Goal: Participate in discussion: Engage in conversation with other users on a specific topic

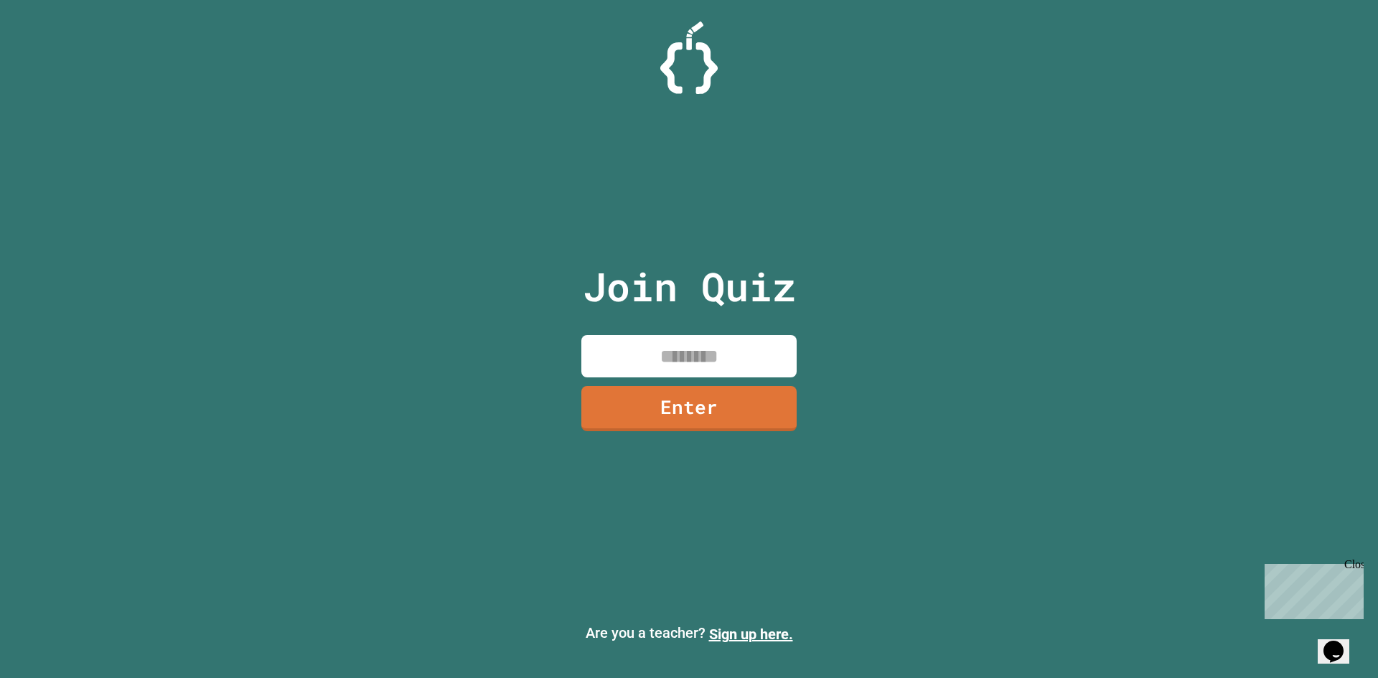
click at [682, 380] on div "Join Quiz Enter" at bounding box center [689, 339] width 242 height 606
click at [677, 364] on input at bounding box center [688, 356] width 215 height 42
type input "********"
click at [679, 391] on link "Enter" at bounding box center [688, 408] width 215 height 45
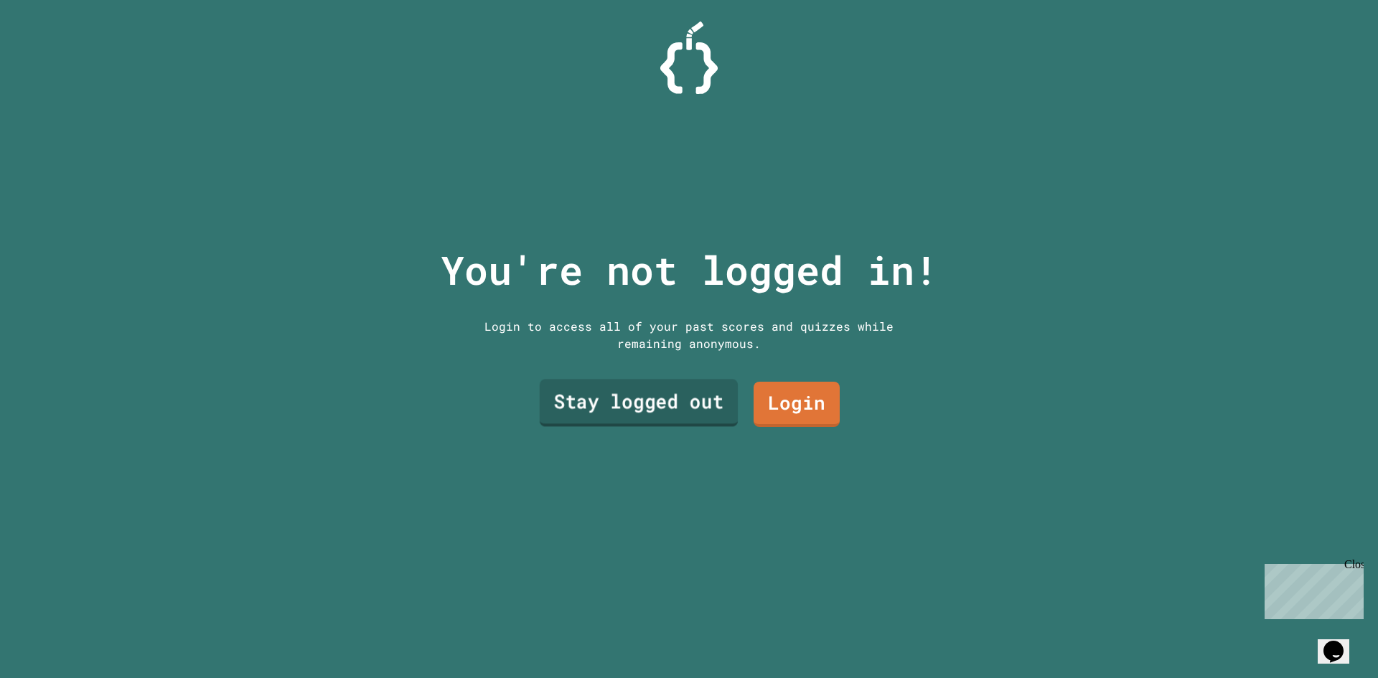
click at [702, 407] on link "Stay logged out" at bounding box center [639, 403] width 198 height 47
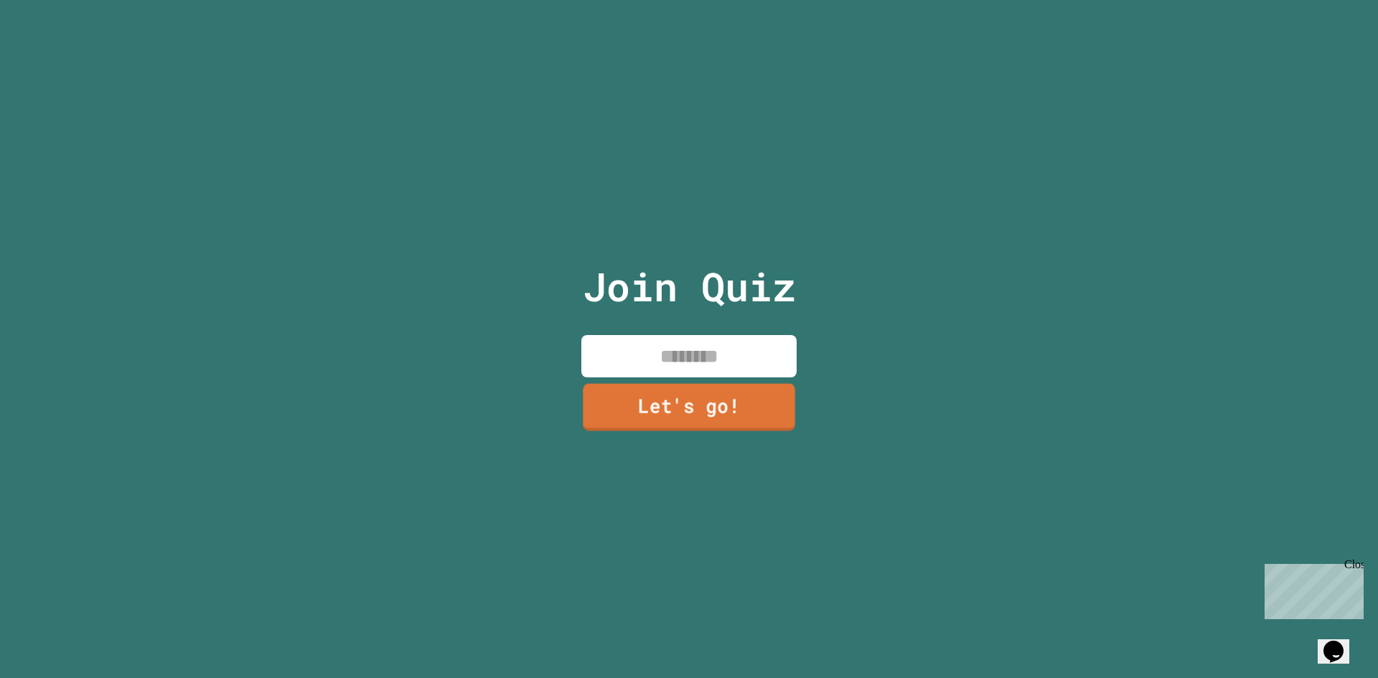
click at [712, 336] on input at bounding box center [688, 356] width 215 height 42
type input "*******"
click at [695, 404] on link "Let's go!" at bounding box center [688, 405] width 195 height 47
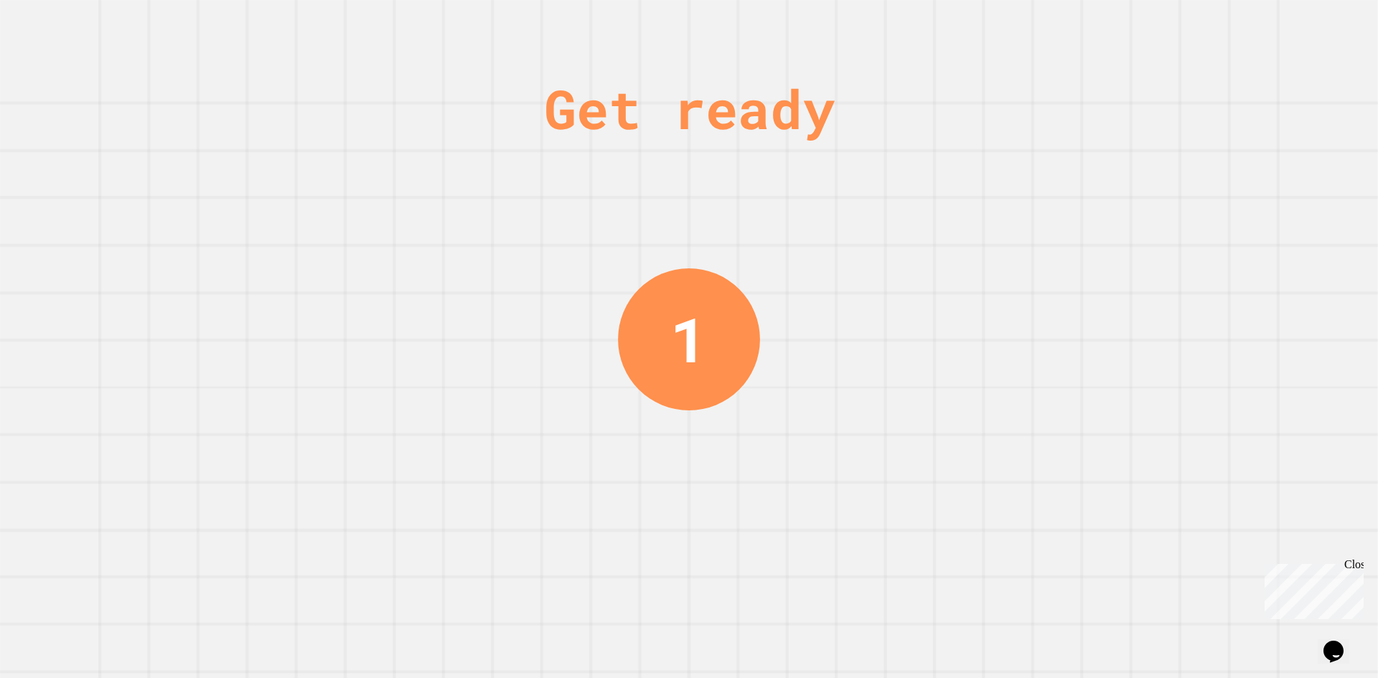
click at [1196, 453] on div "Get ready 1" at bounding box center [689, 339] width 1378 height 678
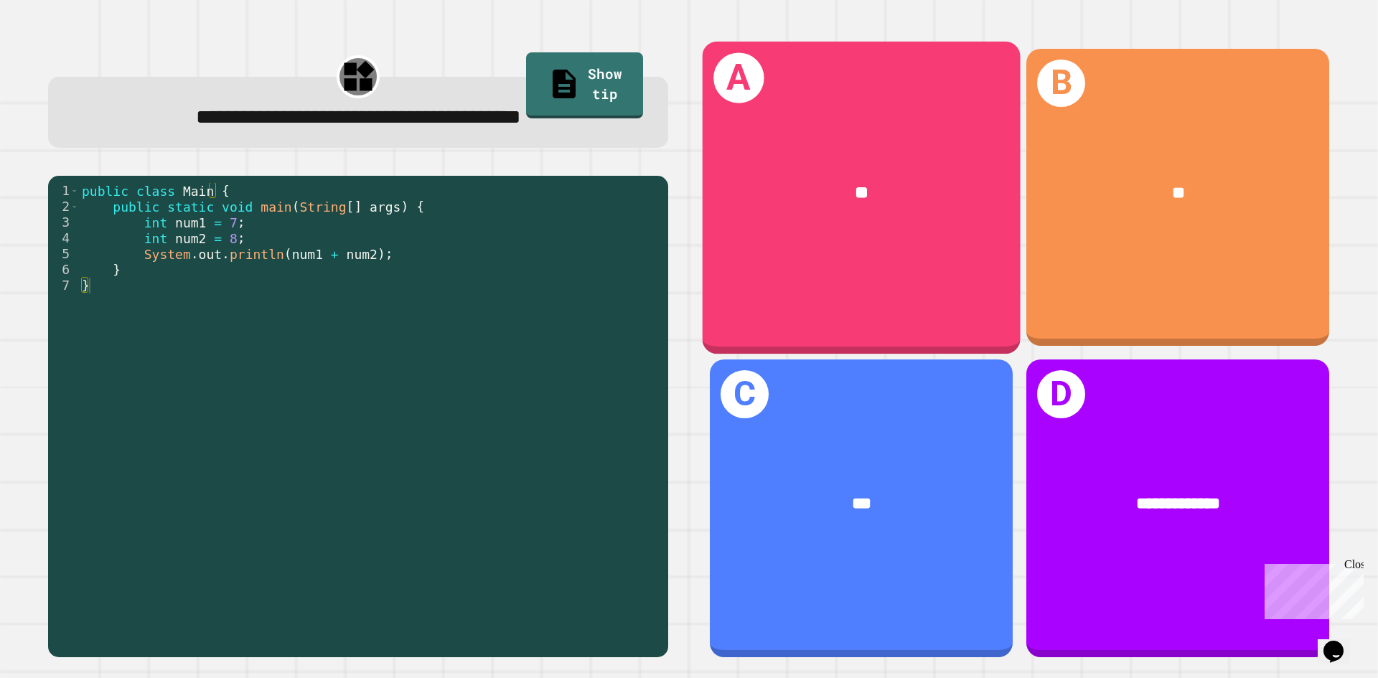
click at [936, 243] on div "A **" at bounding box center [861, 197] width 318 height 312
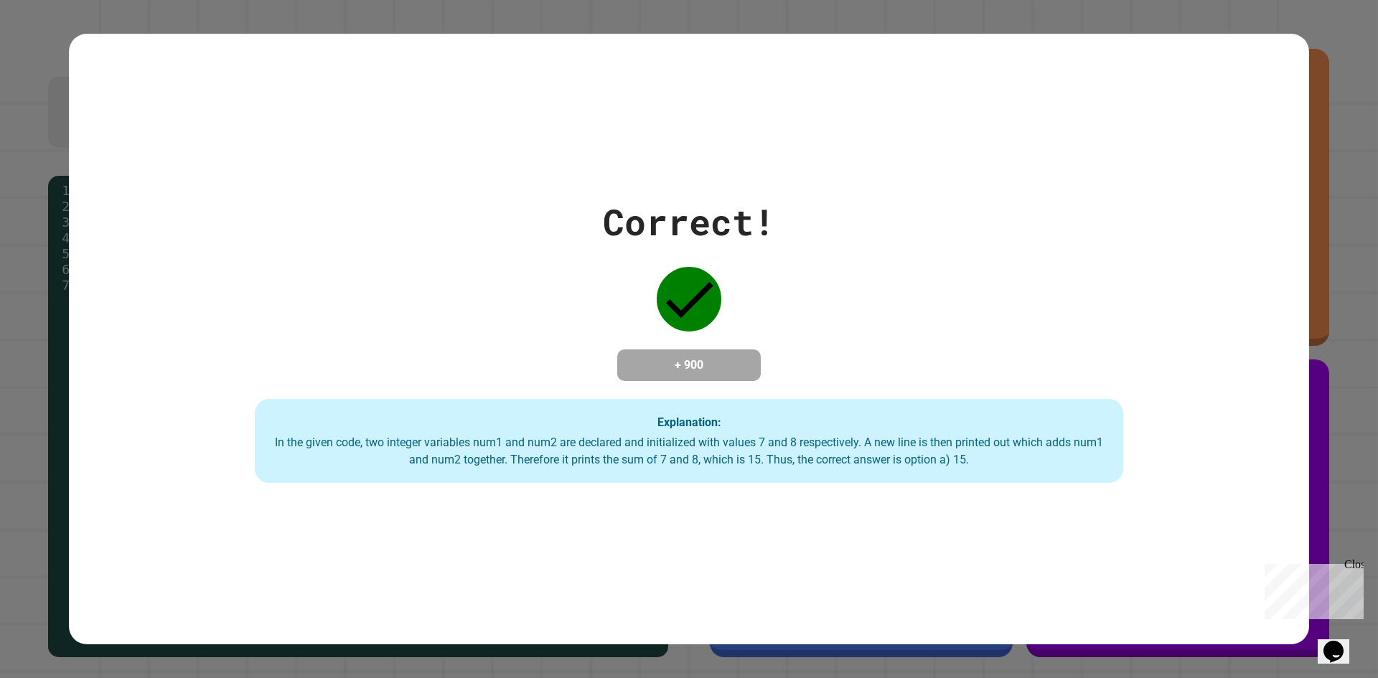
click at [1211, 412] on div "Correct! + 900 Explanation: In the given code, two integer variables num1 and n…" at bounding box center [689, 339] width 1240 height 288
click at [1355, 560] on div "Close" at bounding box center [1353, 567] width 18 height 18
click at [610, 311] on div "Correct! + 900 Explanation: In the given code, two integer variables num1 and n…" at bounding box center [689, 339] width 1240 height 288
click at [609, 311] on div "Correct! + 900 Explanation: In the given code, two integer variables num1 and n…" at bounding box center [689, 339] width 1240 height 288
click at [607, 311] on div "Correct! + 900 Explanation: In the given code, two integer variables num1 and n…" at bounding box center [689, 339] width 1240 height 288
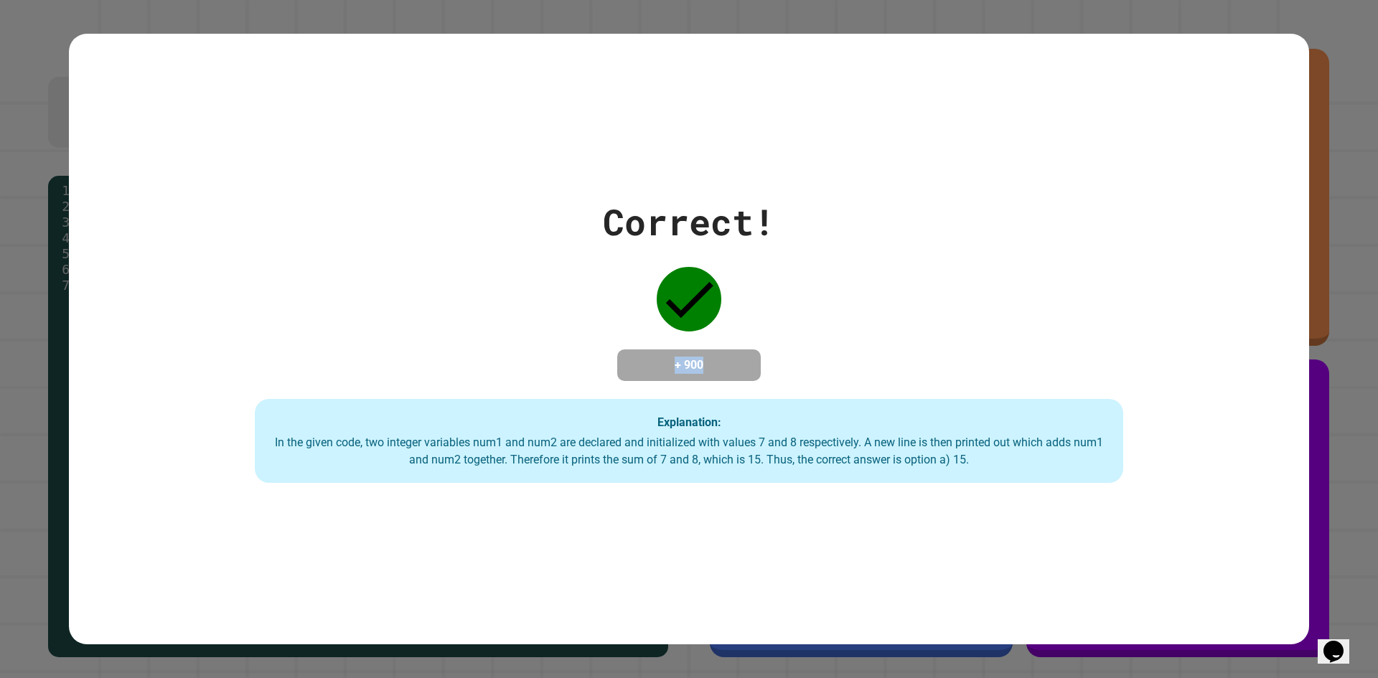
click at [606, 311] on div "Correct! + 900 Explanation: In the given code, two integer variables num1 and n…" at bounding box center [689, 339] width 1240 height 288
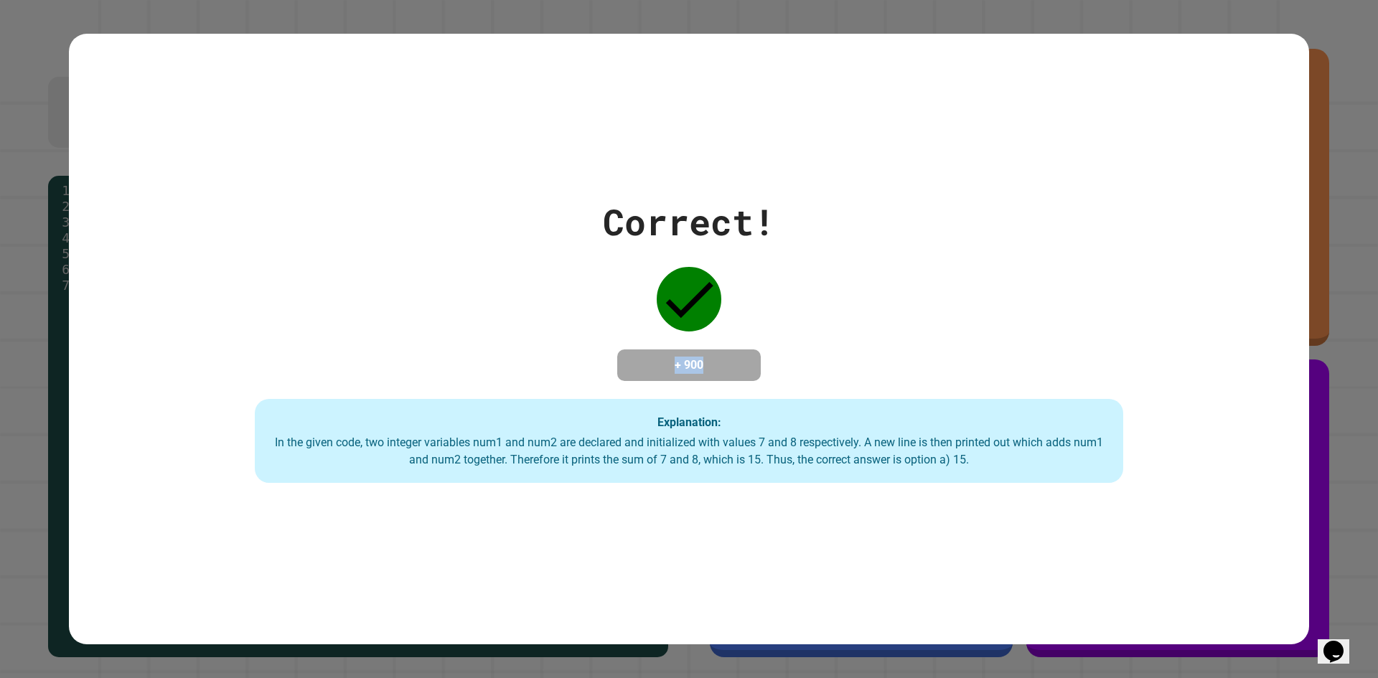
click at [606, 311] on div "Correct! + 900 Explanation: In the given code, two integer variables num1 and n…" at bounding box center [689, 339] width 1240 height 288
click at [603, 311] on div "Correct! + 900 Explanation: In the given code, two integer variables num1 and n…" at bounding box center [689, 339] width 1240 height 288
click at [1248, 401] on div "Correct! + 900 Explanation: In the given code, two integer variables num1 and n…" at bounding box center [689, 339] width 1240 height 288
click at [1076, 406] on div "Explanation: In the given code, two integer variables num1 and num2 are declare…" at bounding box center [689, 441] width 868 height 85
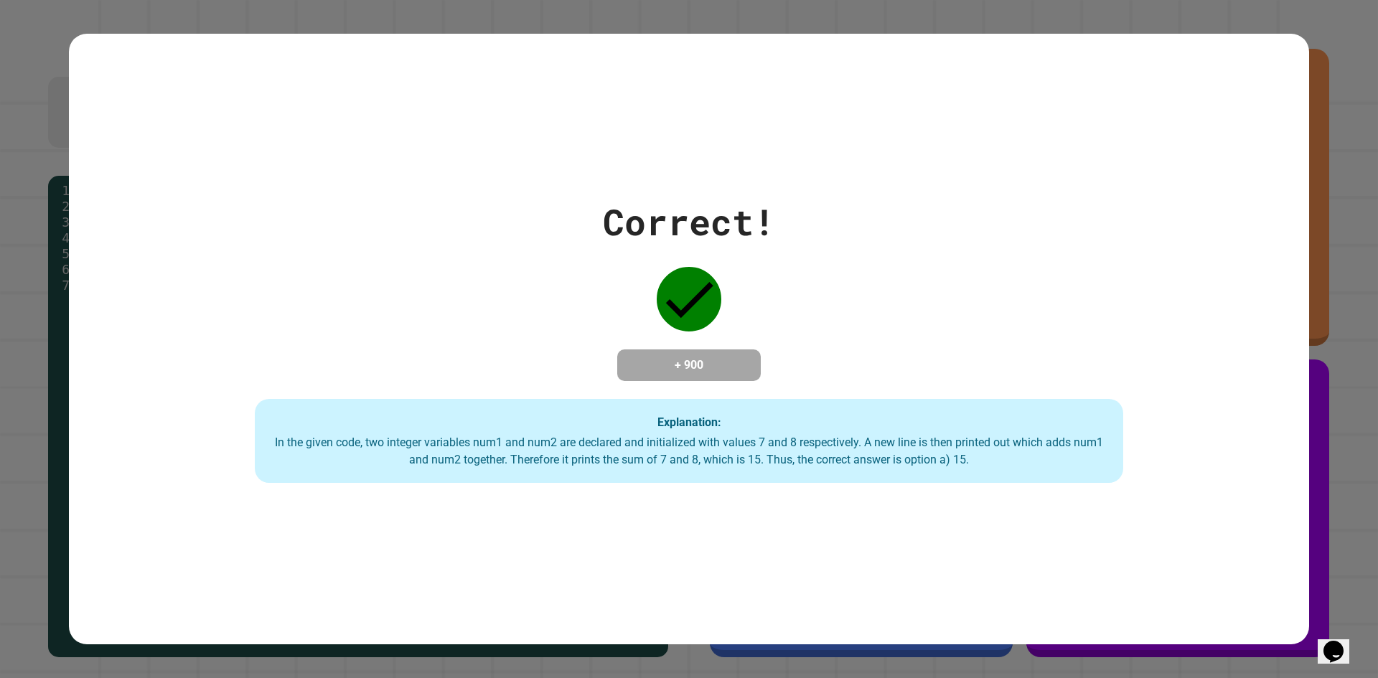
click at [1076, 406] on div "Explanation: In the given code, two integer variables num1 and num2 are declare…" at bounding box center [689, 441] width 868 height 85
click at [1076, 405] on div "Explanation: In the given code, two integer variables num1 and num2 are declare…" at bounding box center [689, 441] width 868 height 85
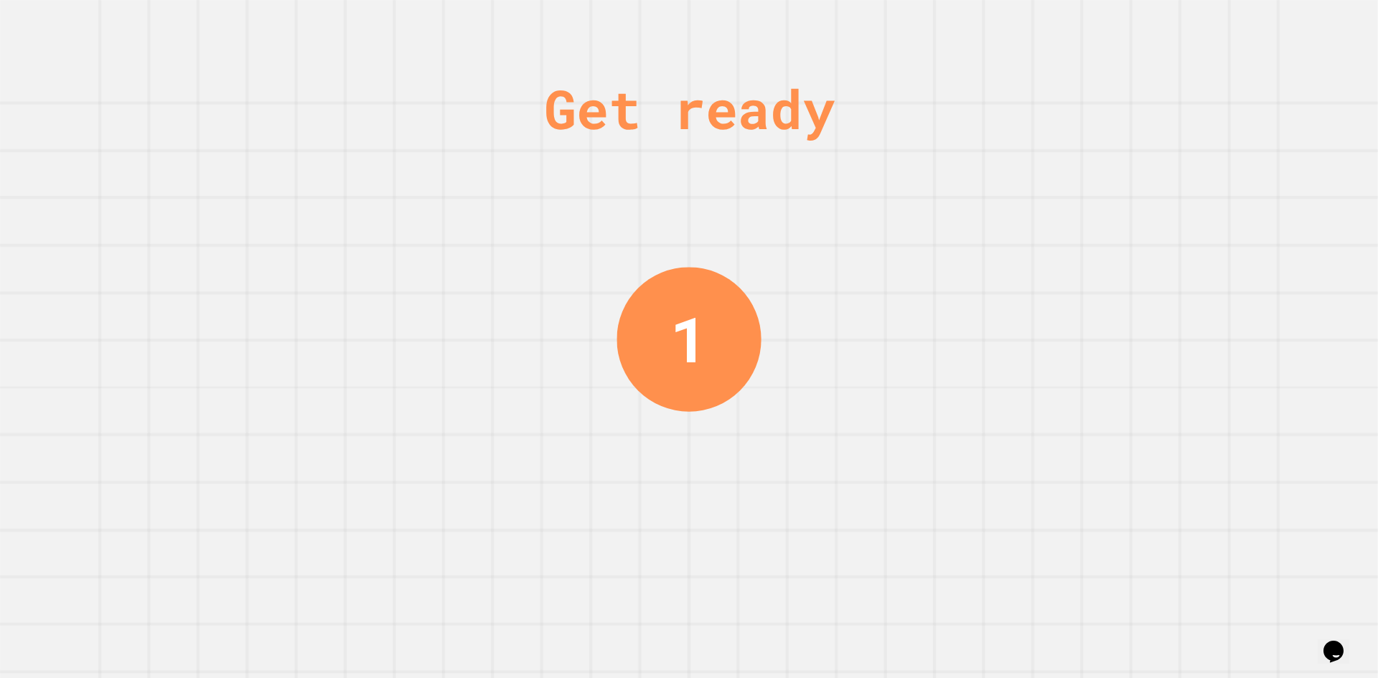
drag, startPoint x: 682, startPoint y: 39, endPoint x: 691, endPoint y: 38, distance: 9.4
click at [691, 38] on div "Get ready 1" at bounding box center [689, 339] width 108 height 678
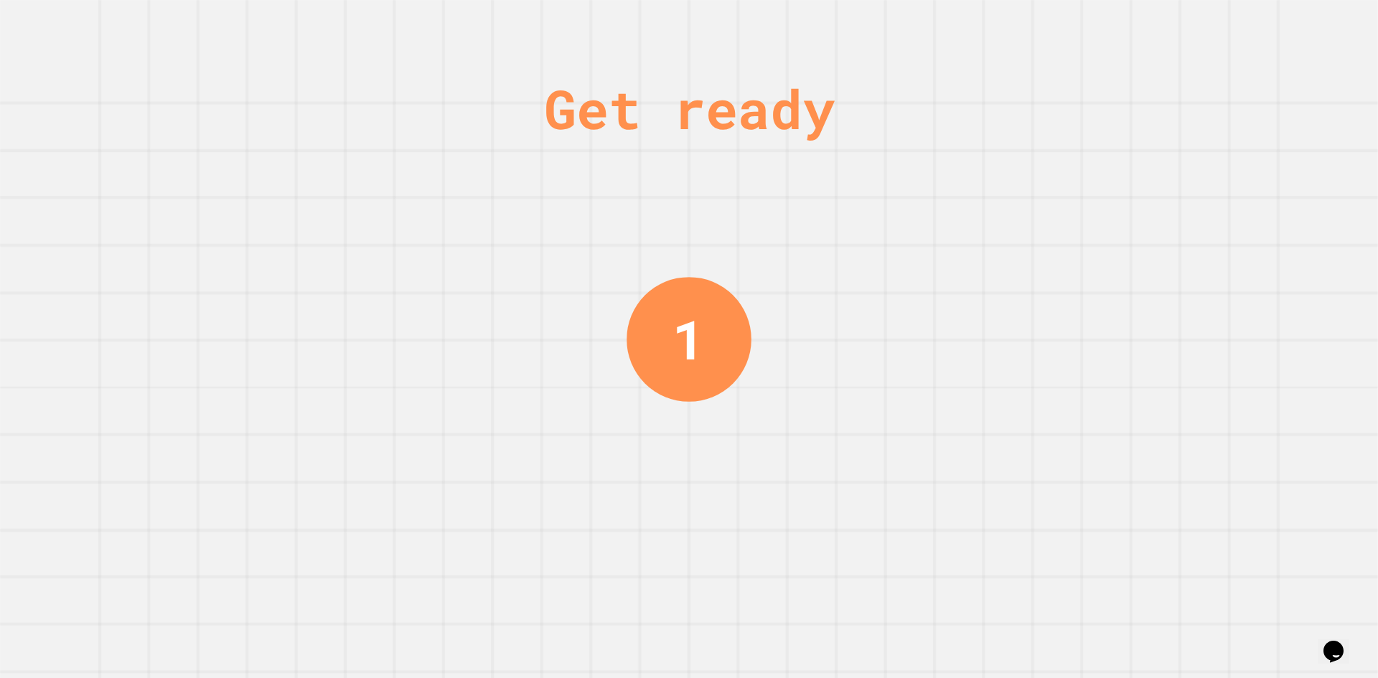
click at [689, 98] on div "Get ready" at bounding box center [689, 108] width 291 height 81
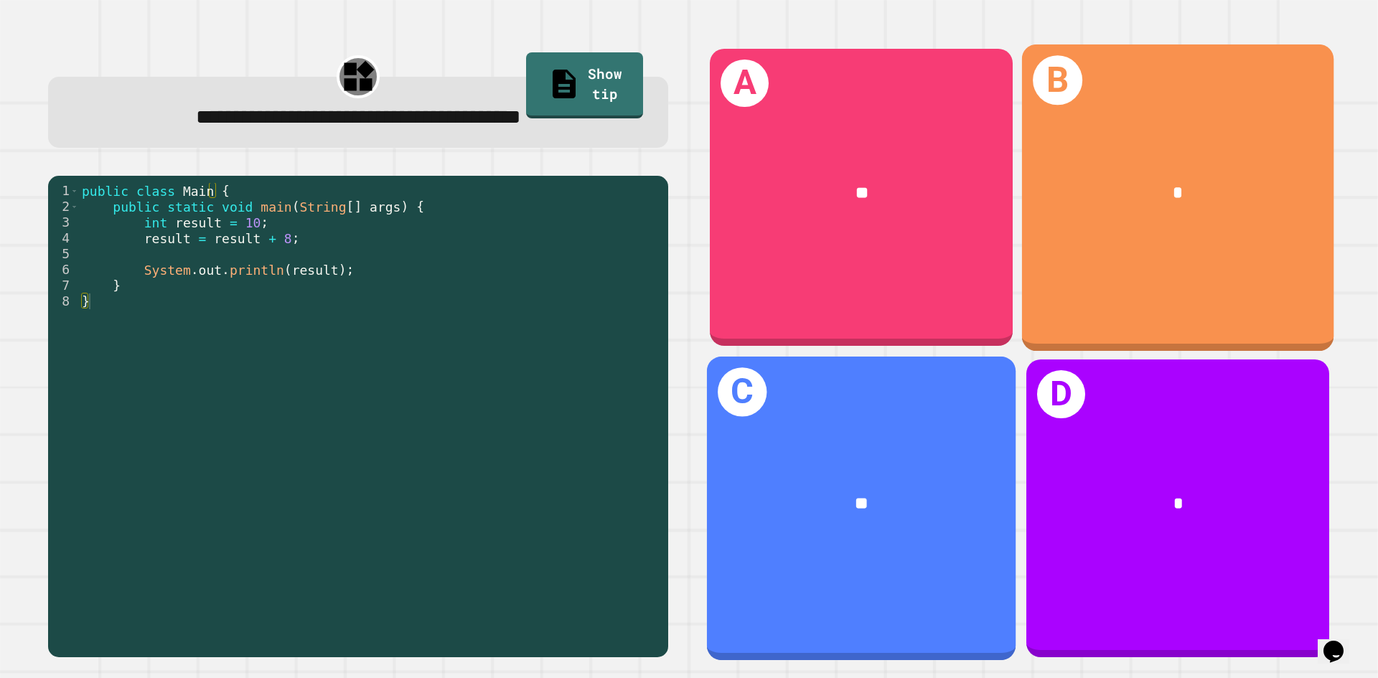
click at [920, 497] on div "**" at bounding box center [861, 504] width 240 height 26
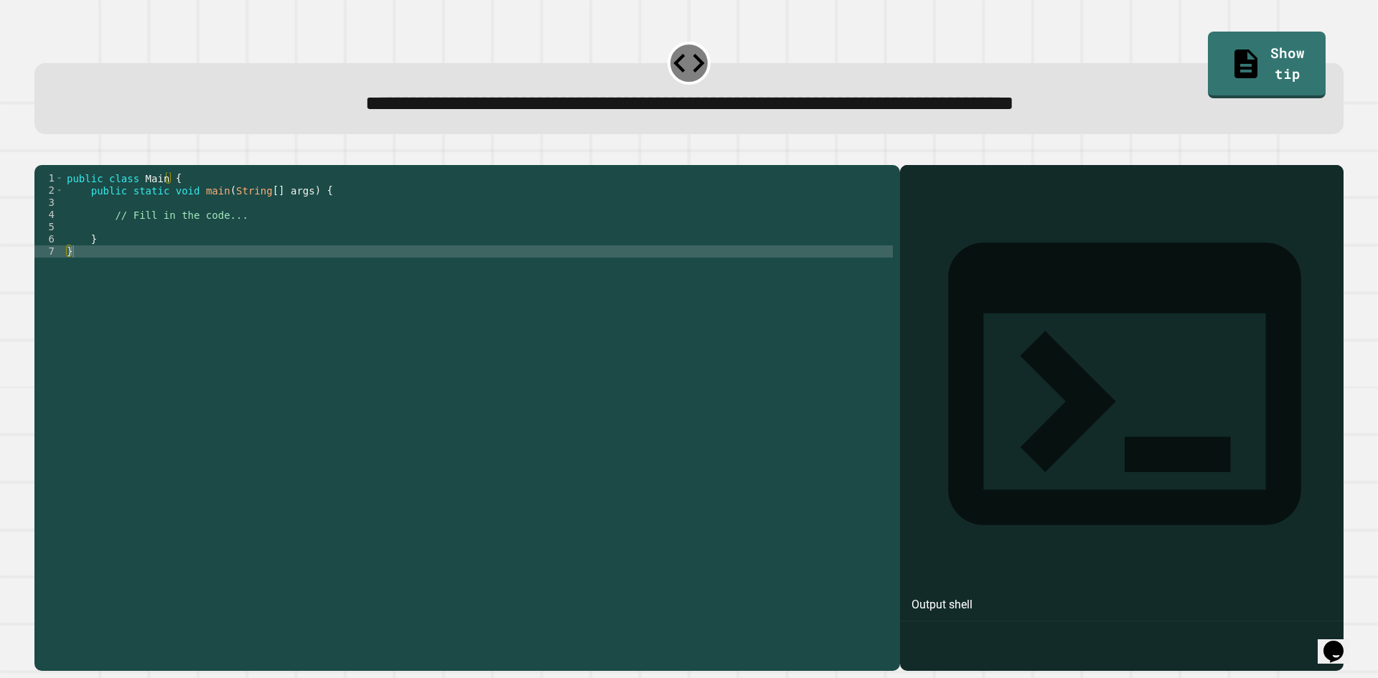
click at [801, 278] on div "public class Main { public static void main ( String [ ] args ) { // Fill in th…" at bounding box center [478, 403] width 829 height 463
click at [639, 276] on div "public class Main { public static void main ( String [ ] args ) { // Fill in th…" at bounding box center [478, 403] width 829 height 463
click at [250, 267] on div "public class Main { public static void main ( String [ ] args ) { // Fill in th…" at bounding box center [478, 403] width 829 height 463
click at [157, 237] on div "public class Main { public static void main ( String [ ] args ) { // Fill in th…" at bounding box center [478, 403] width 829 height 463
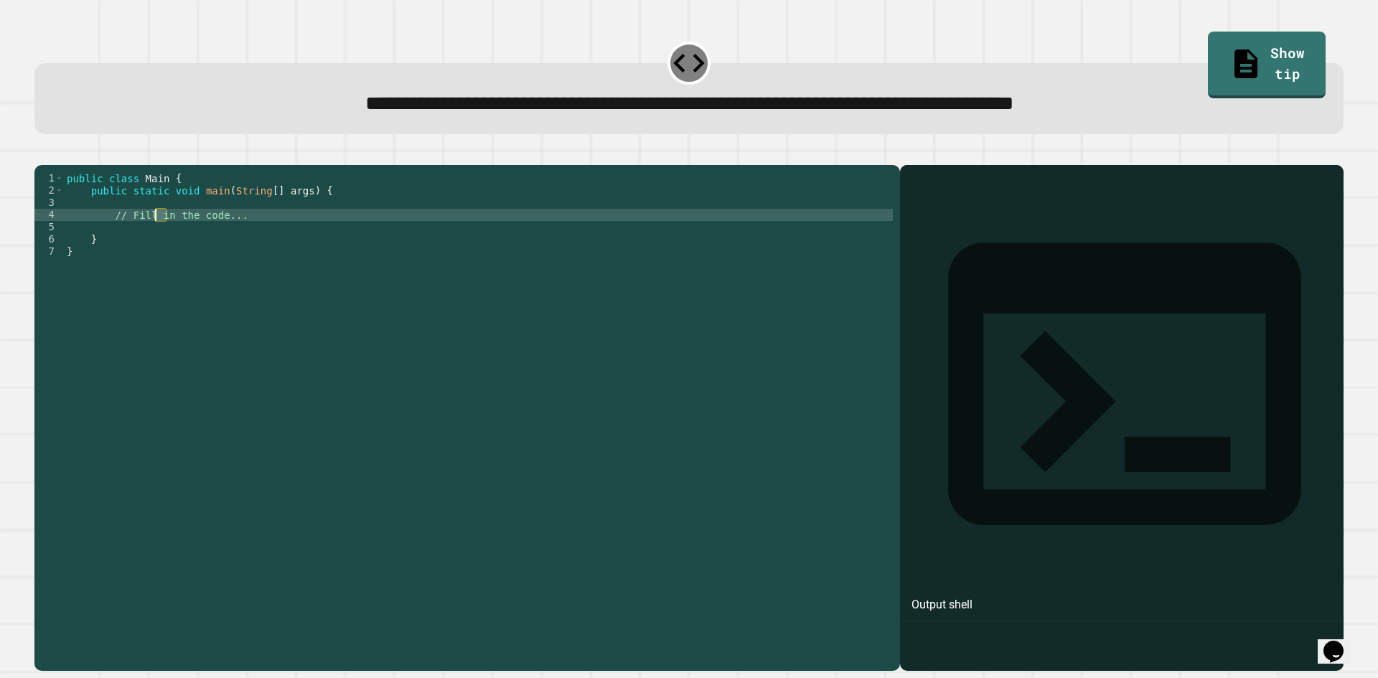
click at [157, 237] on div "public class Main { public static void main ( String [ ] args ) { // Fill in th…" at bounding box center [478, 403] width 829 height 463
click at [121, 236] on div "public class Main { public static void main ( String [ ] args ) { // Fill in th…" at bounding box center [478, 391] width 829 height 439
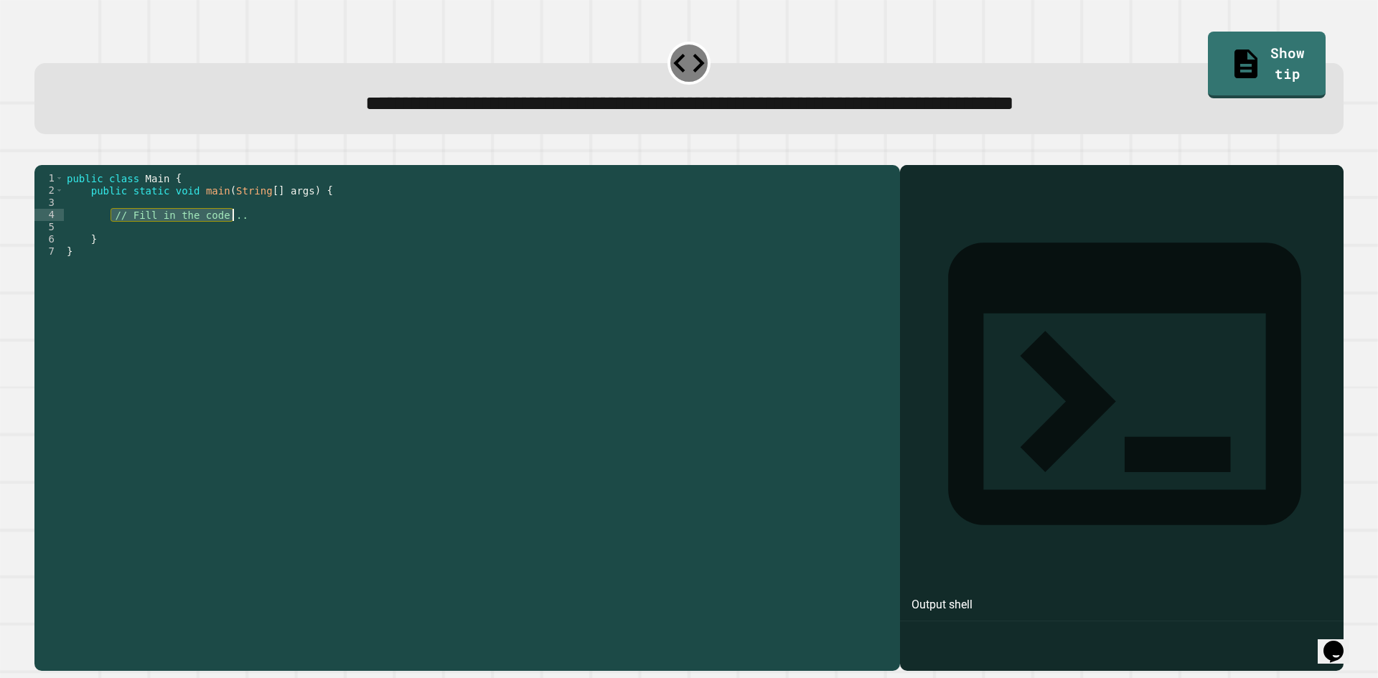
drag, startPoint x: 112, startPoint y: 237, endPoint x: 241, endPoint y: 236, distance: 129.1
click at [241, 236] on div "public class Main { public static void main ( String [ ] args ) { // Fill in th…" at bounding box center [478, 403] width 829 height 463
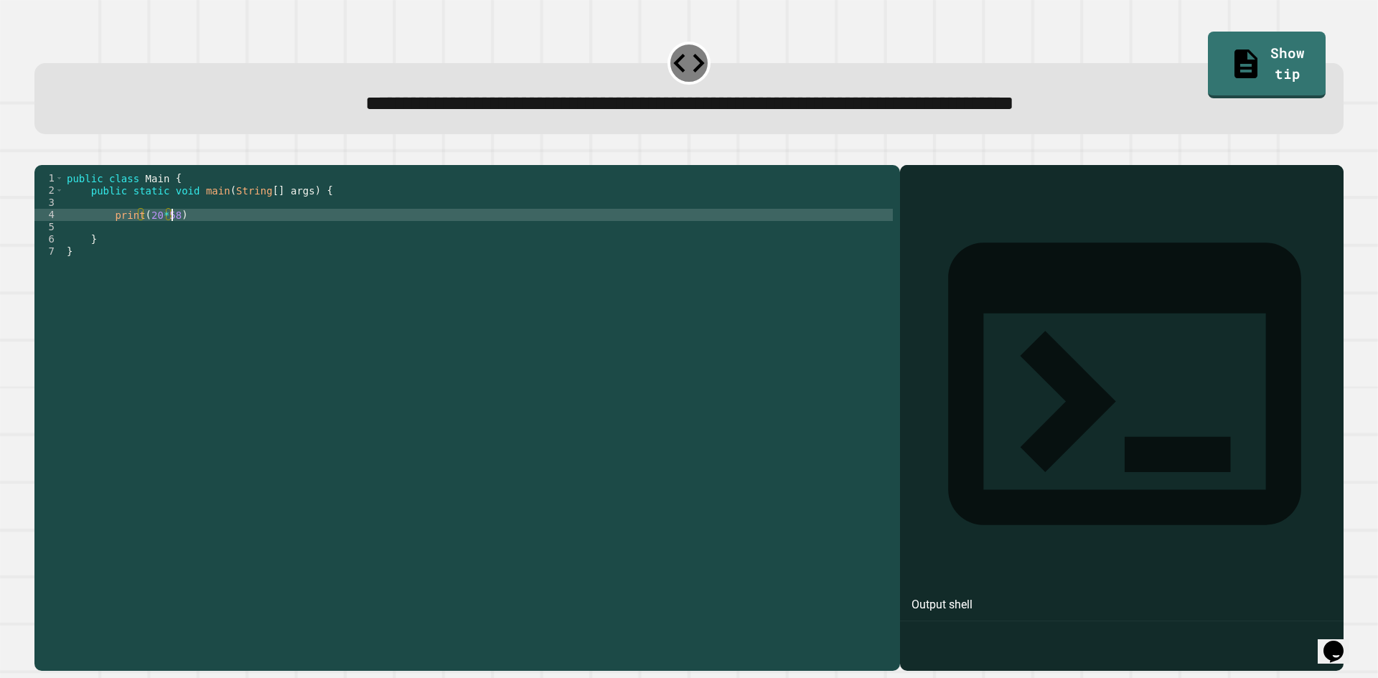
scroll to position [0, 6]
drag, startPoint x: 1235, startPoint y: 66, endPoint x: 1278, endPoint y: 520, distance: 456.1
click at [1263, 481] on div "**********" at bounding box center [688, 352] width 1322 height 651
click at [1304, 549] on div at bounding box center [1121, 439] width 429 height 464
click at [42, 154] on icon "button" at bounding box center [42, 154] width 0 height 0
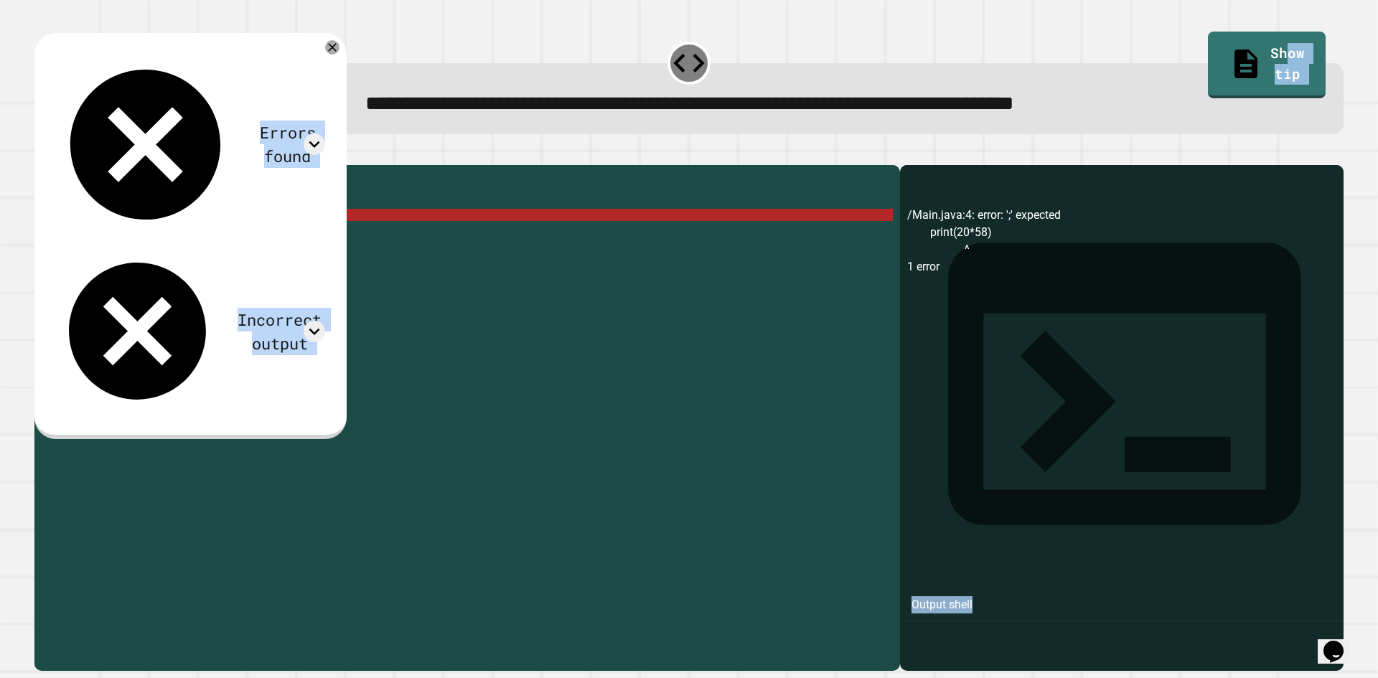
click at [219, 258] on div "public class Main { public static void main ( String [ ] args ) { print ( 20 * …" at bounding box center [478, 403] width 829 height 463
click at [137, 240] on div "public class Main { public static void main ( String [ ] args ) { print ( 20 * …" at bounding box center [478, 403] width 829 height 463
click at [110, 237] on div "public class Main { public static void main ( String [ ] args ) { print ( 20 * …" at bounding box center [478, 403] width 829 height 463
click at [113, 237] on div "public class Main { public static void main ( String [ ] args ) { print ( 20 * …" at bounding box center [478, 391] width 829 height 439
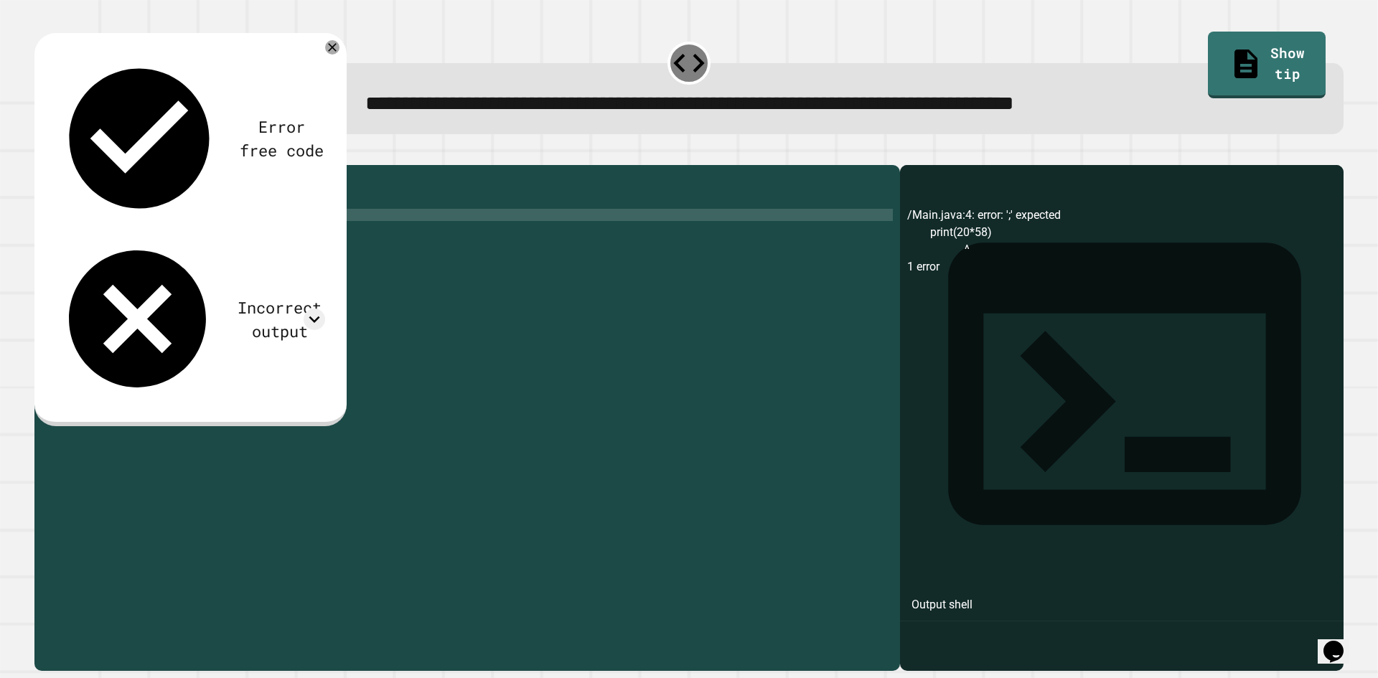
scroll to position [0, 6]
click at [42, 154] on icon "button" at bounding box center [42, 154] width 0 height 0
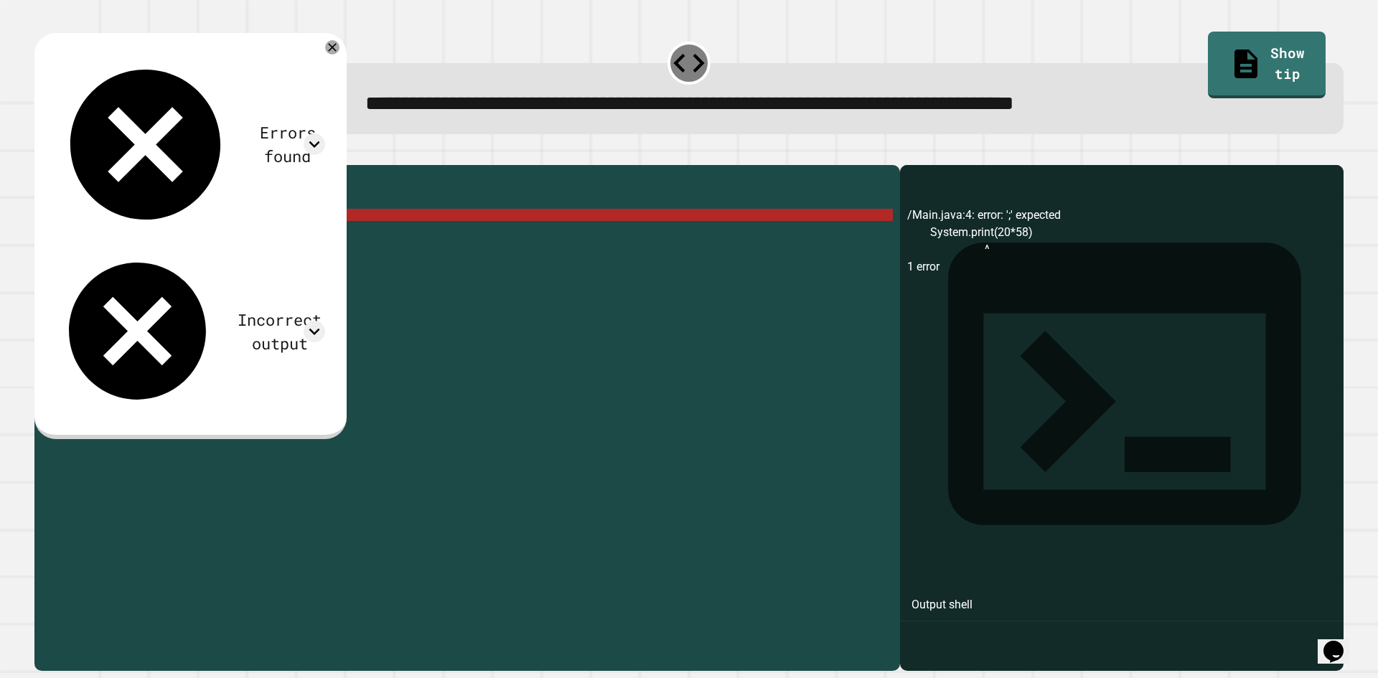
click at [243, 235] on div "public class Main { public static void main ( String [ ] args ) { System . prin…" at bounding box center [478, 403] width 829 height 463
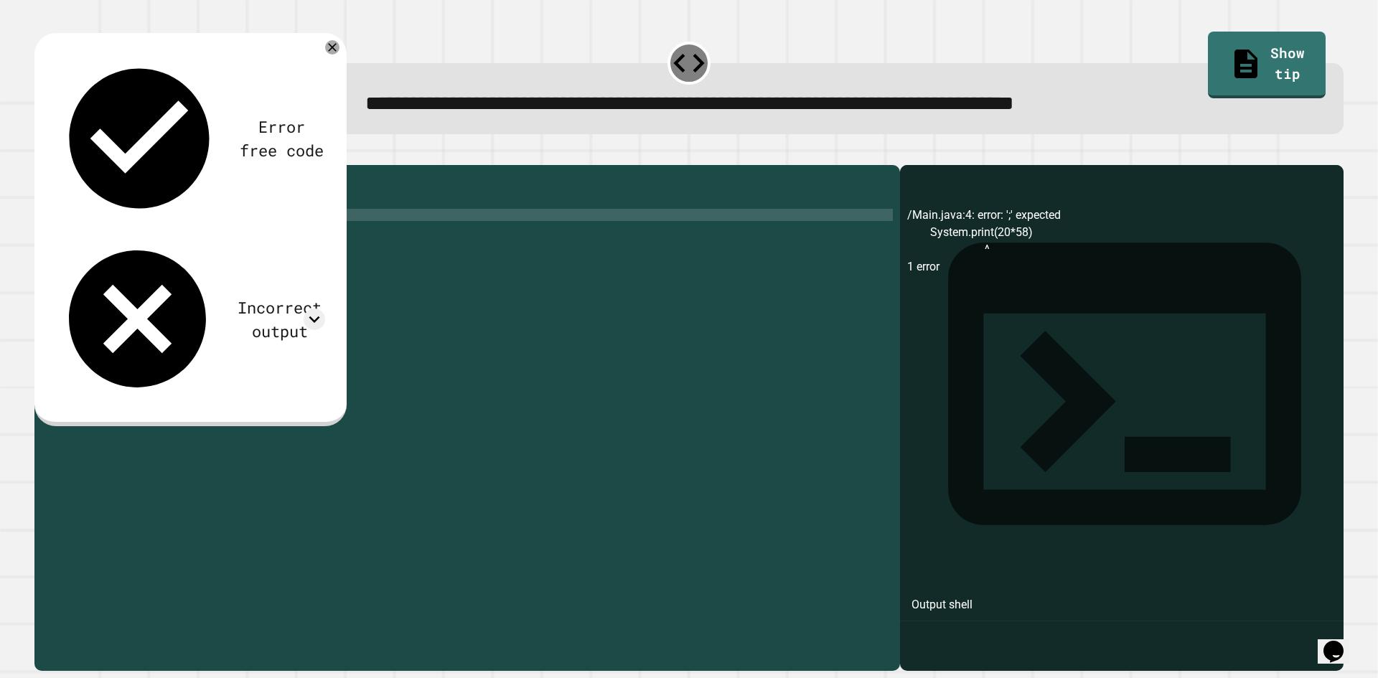
click at [42, 154] on icon "button" at bounding box center [42, 154] width 0 height 0
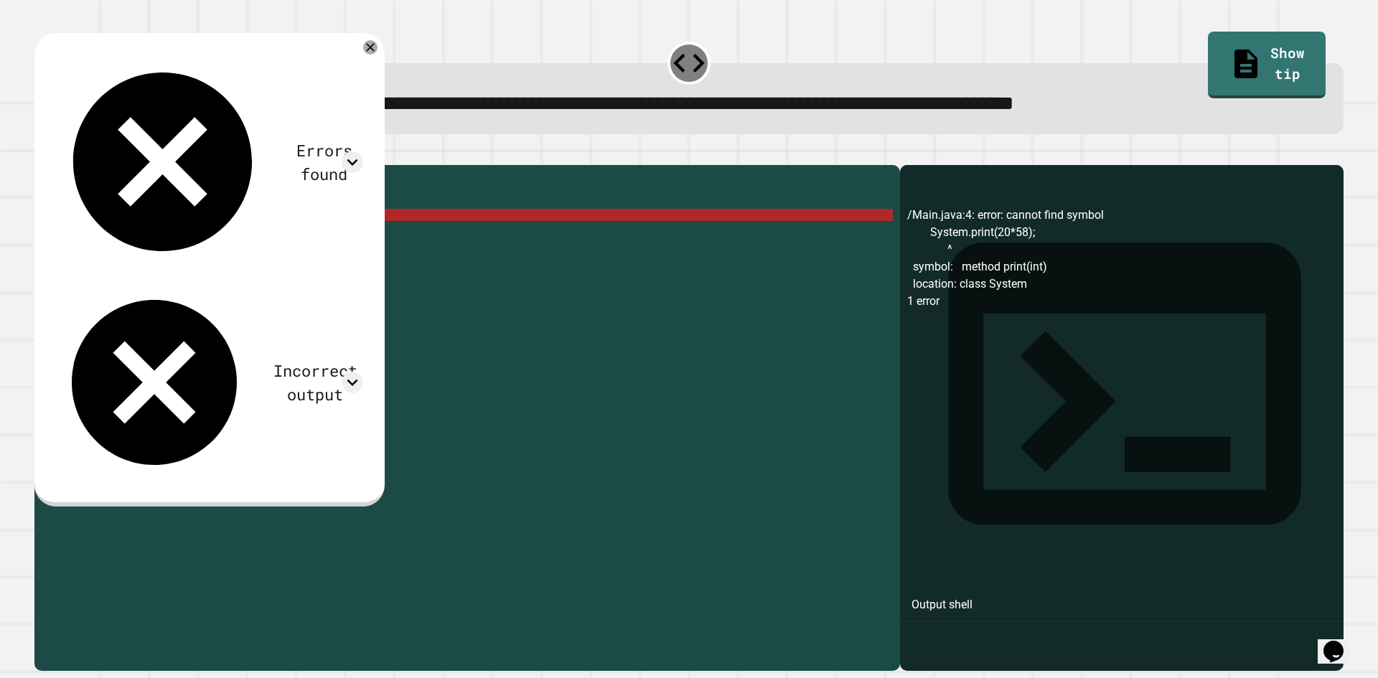
click at [149, 237] on div "public class Main { public static void main ( String [ ] args ) { System . prin…" at bounding box center [478, 403] width 829 height 463
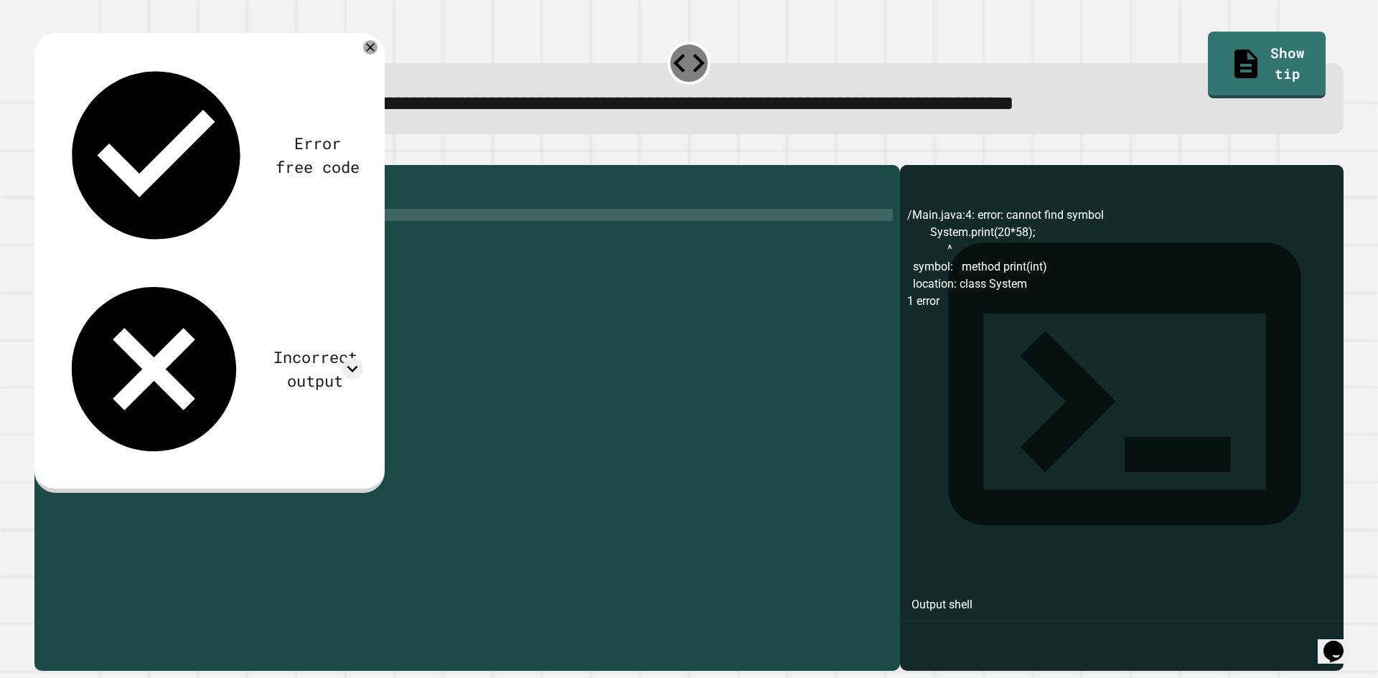
scroll to position [0, 7]
type textarea "**********"
click at [42, 154] on icon "button" at bounding box center [42, 154] width 0 height 0
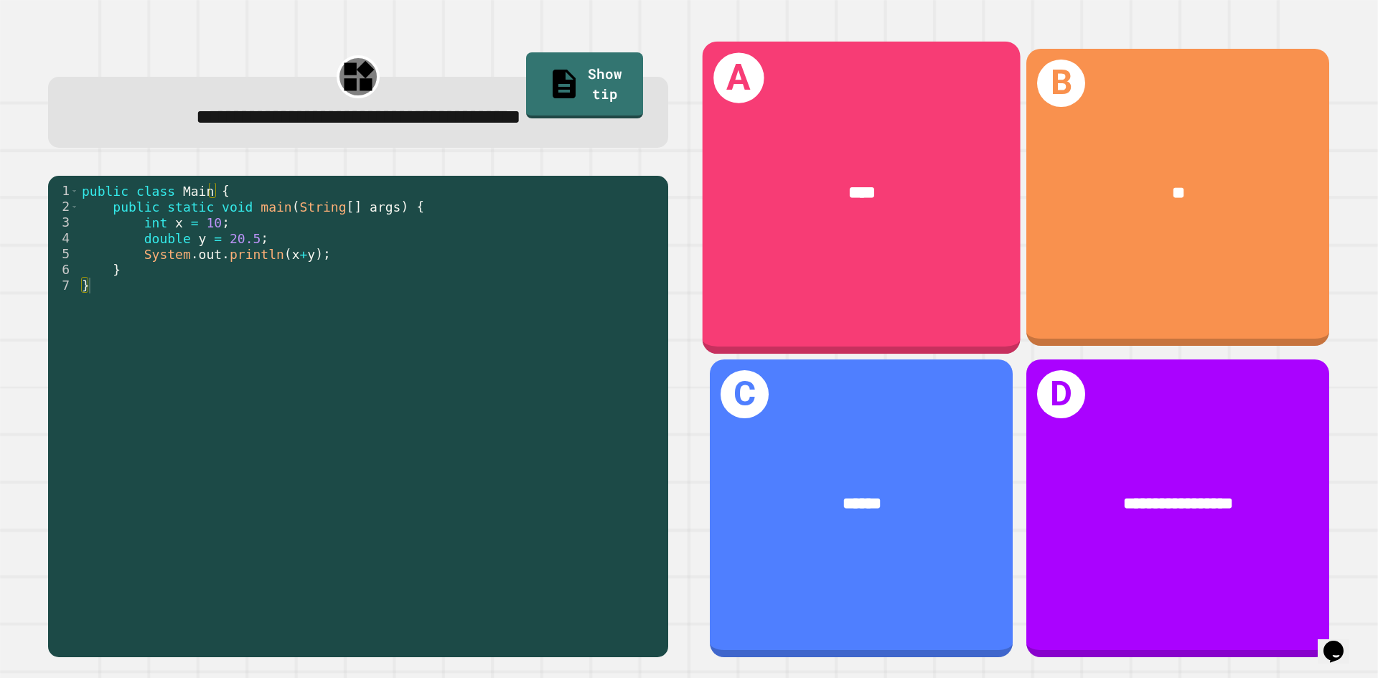
click at [938, 234] on div "****" at bounding box center [861, 193] width 318 height 96
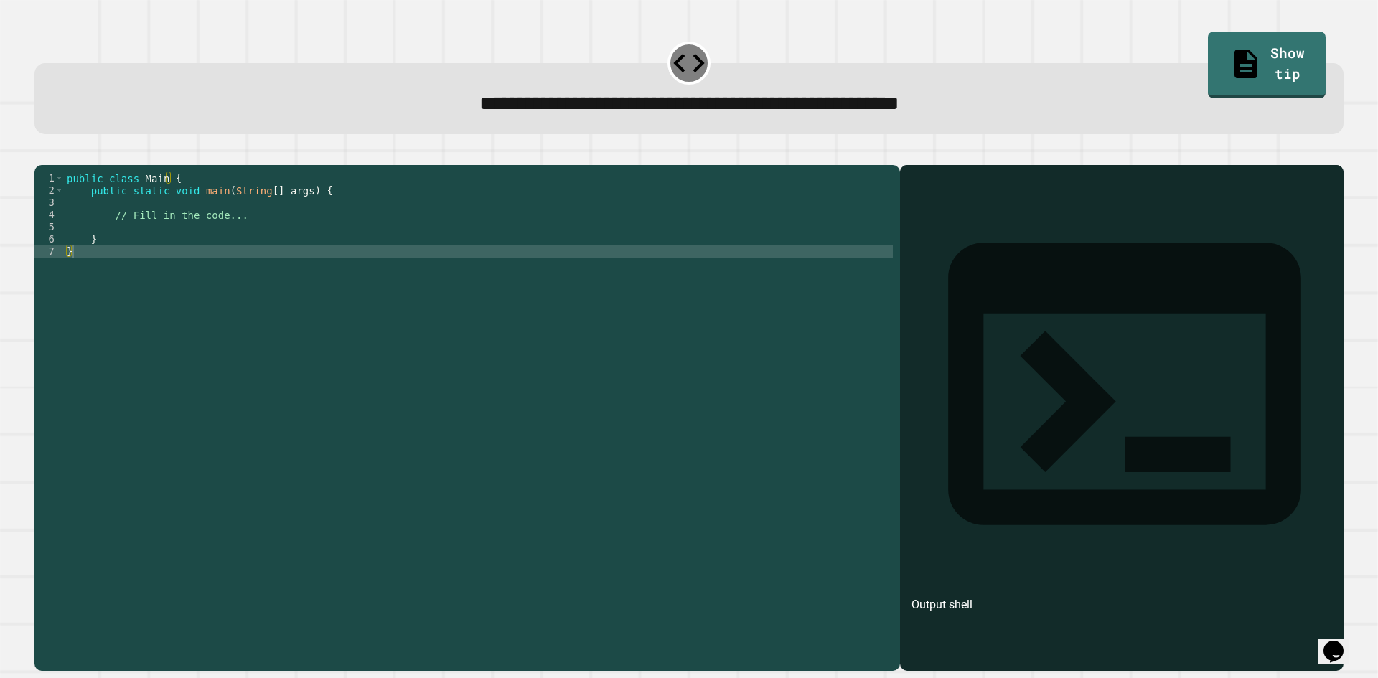
drag, startPoint x: 90, startPoint y: 228, endPoint x: 105, endPoint y: 227, distance: 15.1
click at [94, 227] on div "public class Main { public static void main ( String [ ] args ) { // Fill in th…" at bounding box center [478, 403] width 829 height 463
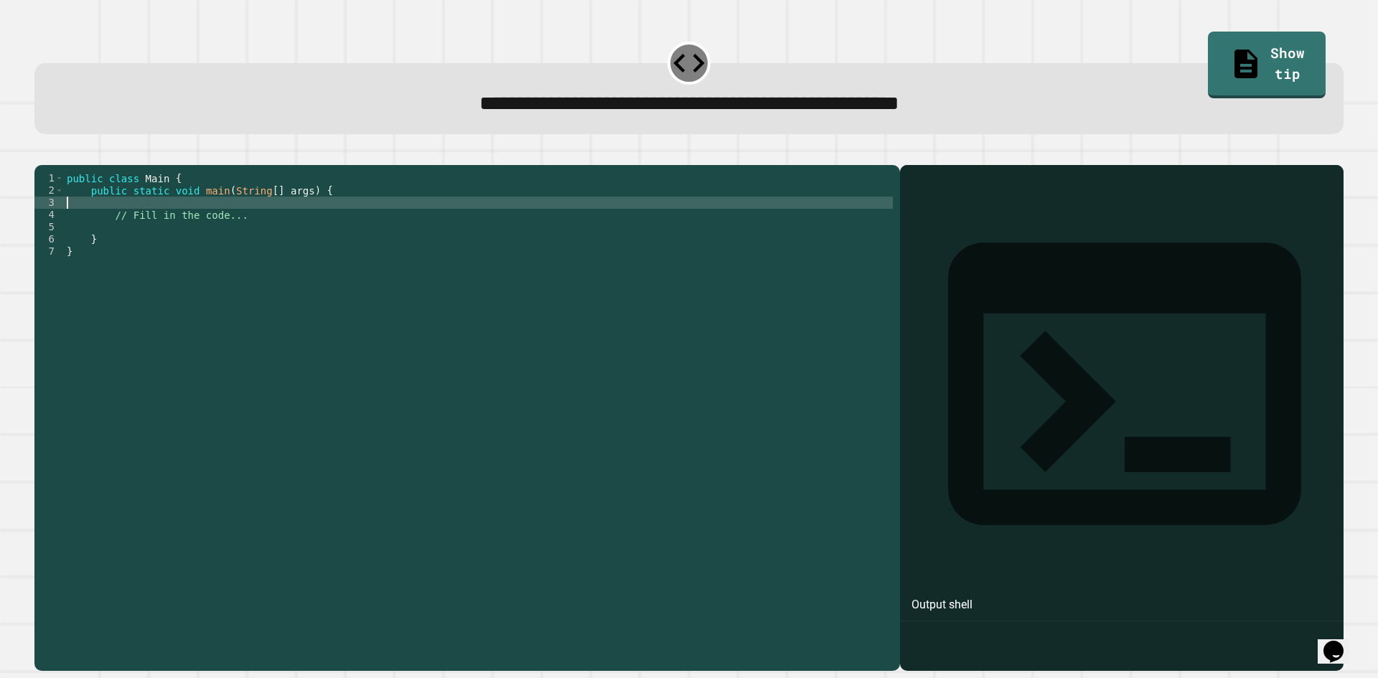
click at [107, 230] on div "public class Main { public static void main ( String [ ] args ) { // Fill in th…" at bounding box center [478, 403] width 829 height 463
click at [110, 240] on div "public class Main { public static void main ( String [ ] args ) { // Fill in th…" at bounding box center [478, 403] width 829 height 463
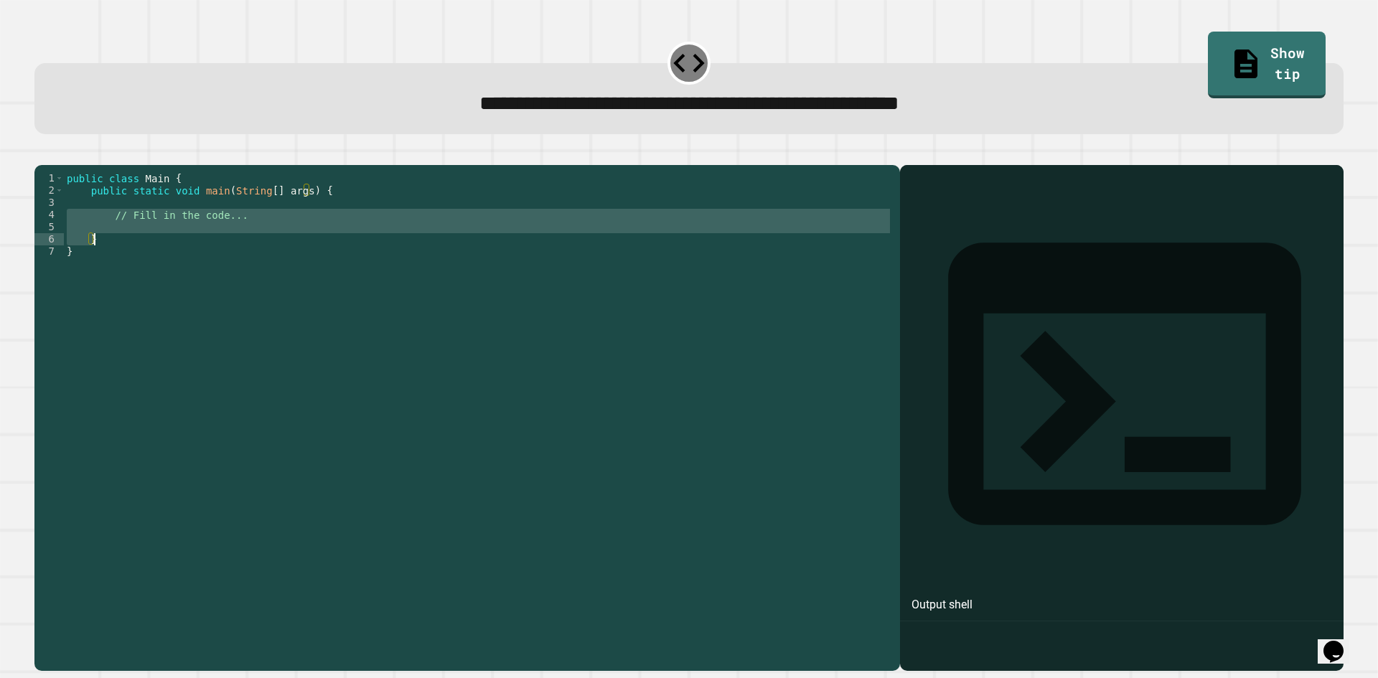
drag, startPoint x: 110, startPoint y: 240, endPoint x: 270, endPoint y: 242, distance: 159.3
click at [269, 243] on div "public class Main { public static void main ( String [ ] args ) { // Fill in th…" at bounding box center [478, 403] width 829 height 463
click at [270, 242] on div "public class Main { public static void main ( String [ ] args ) { // Fill in th…" at bounding box center [478, 391] width 829 height 439
click at [270, 238] on div "public class Main { public static void main ( String [ ] args ) { // Fill in th…" at bounding box center [478, 403] width 829 height 463
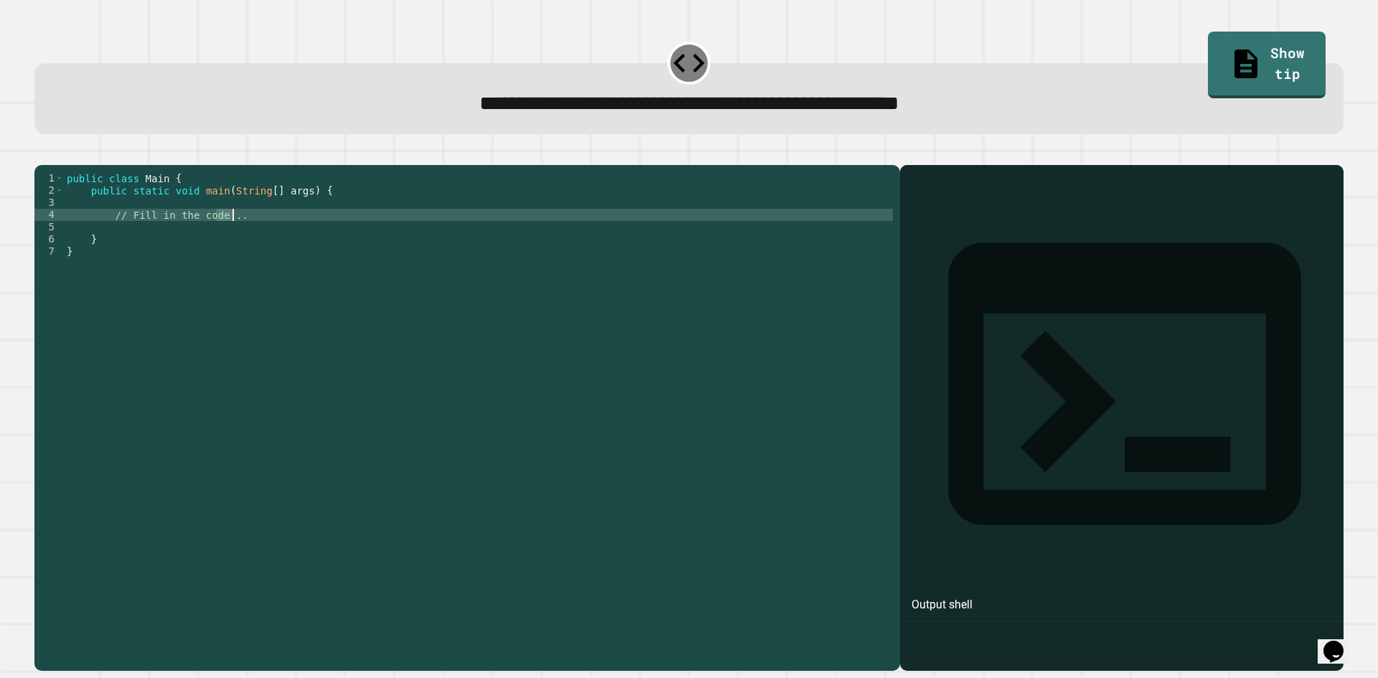
click at [270, 238] on div "public class Main { public static void main ( String [ ] args ) { // Fill in th…" at bounding box center [478, 403] width 829 height 463
type textarea "*"
click at [53, 164] on icon "button" at bounding box center [51, 162] width 8 height 10
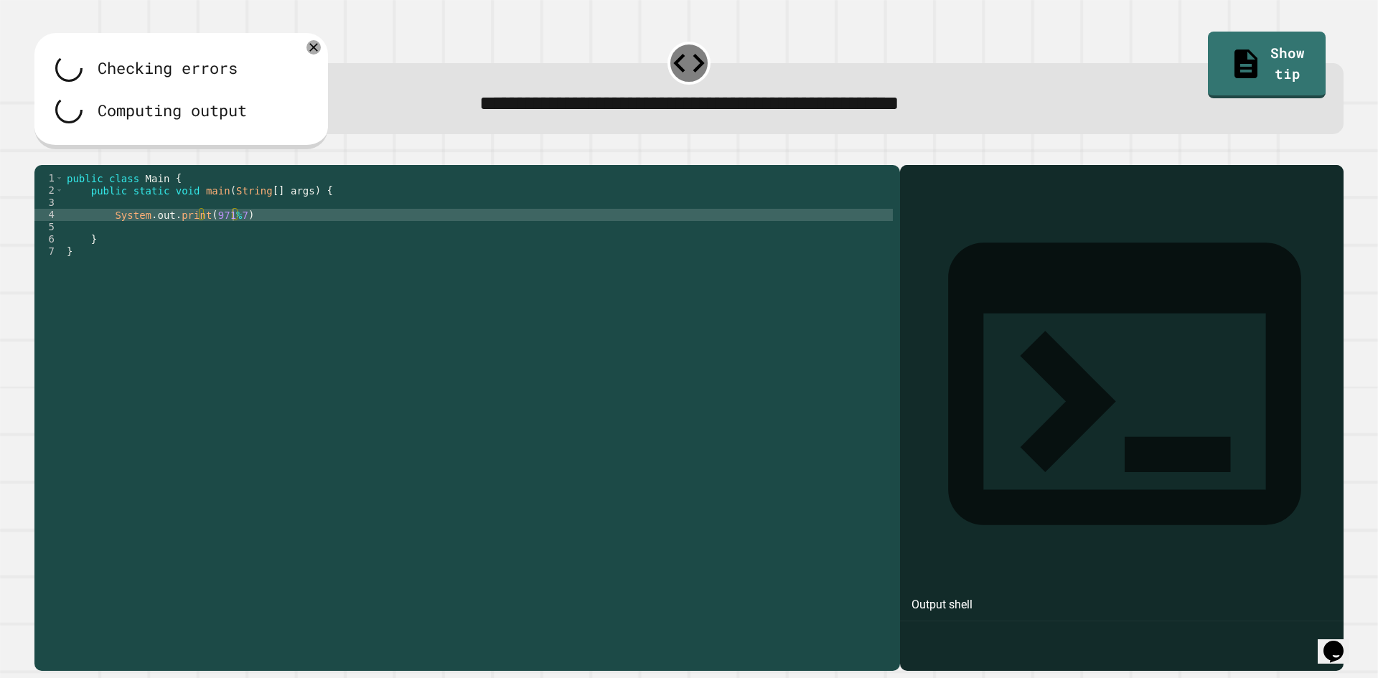
click at [237, 228] on div "public class Main { public static void main ( String [ ] args ) { System . out …" at bounding box center [478, 403] width 829 height 463
click at [273, 237] on div "public class Main { public static void main ( String [ ] args ) { System . out …" at bounding box center [478, 403] width 829 height 463
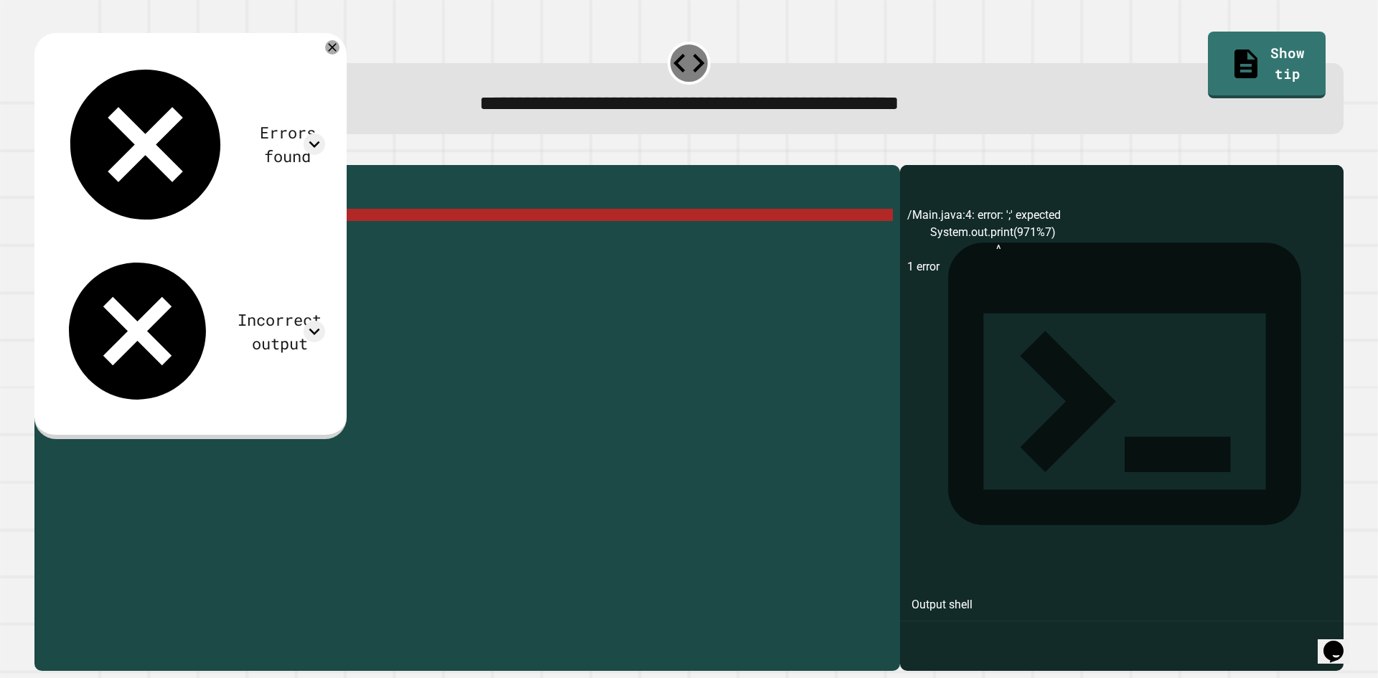
scroll to position [0, 11]
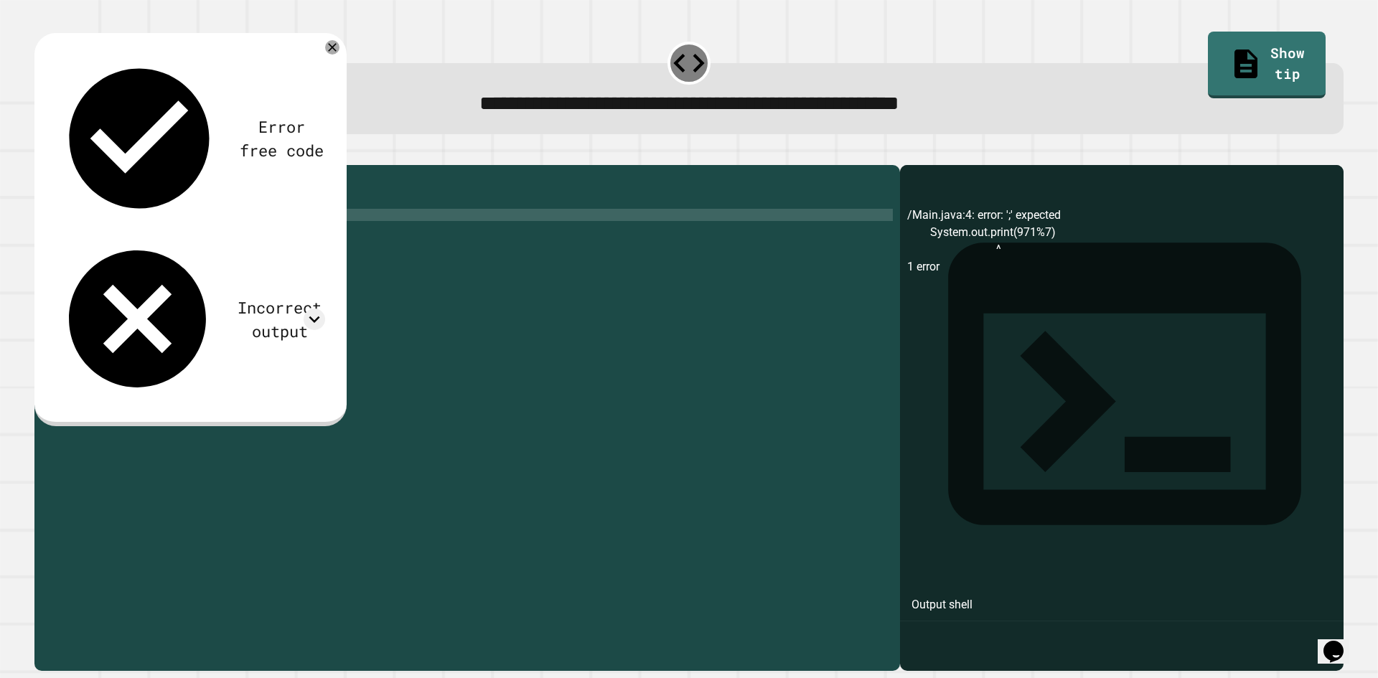
type textarea "**********"
click at [42, 154] on button "button" at bounding box center [42, 154] width 0 height 0
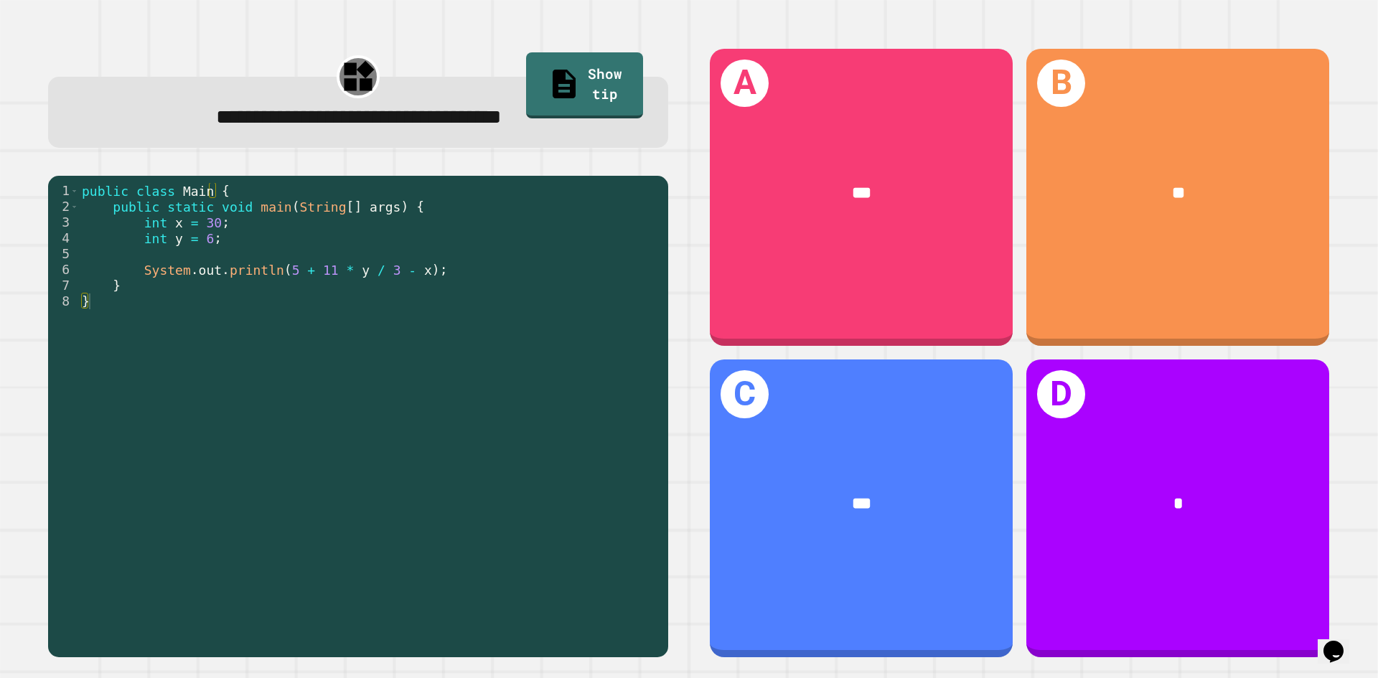
click at [189, 264] on div "public class Main { public static void main ( String [ ] args ) { int x = 30 ; …" at bounding box center [370, 412] width 582 height 458
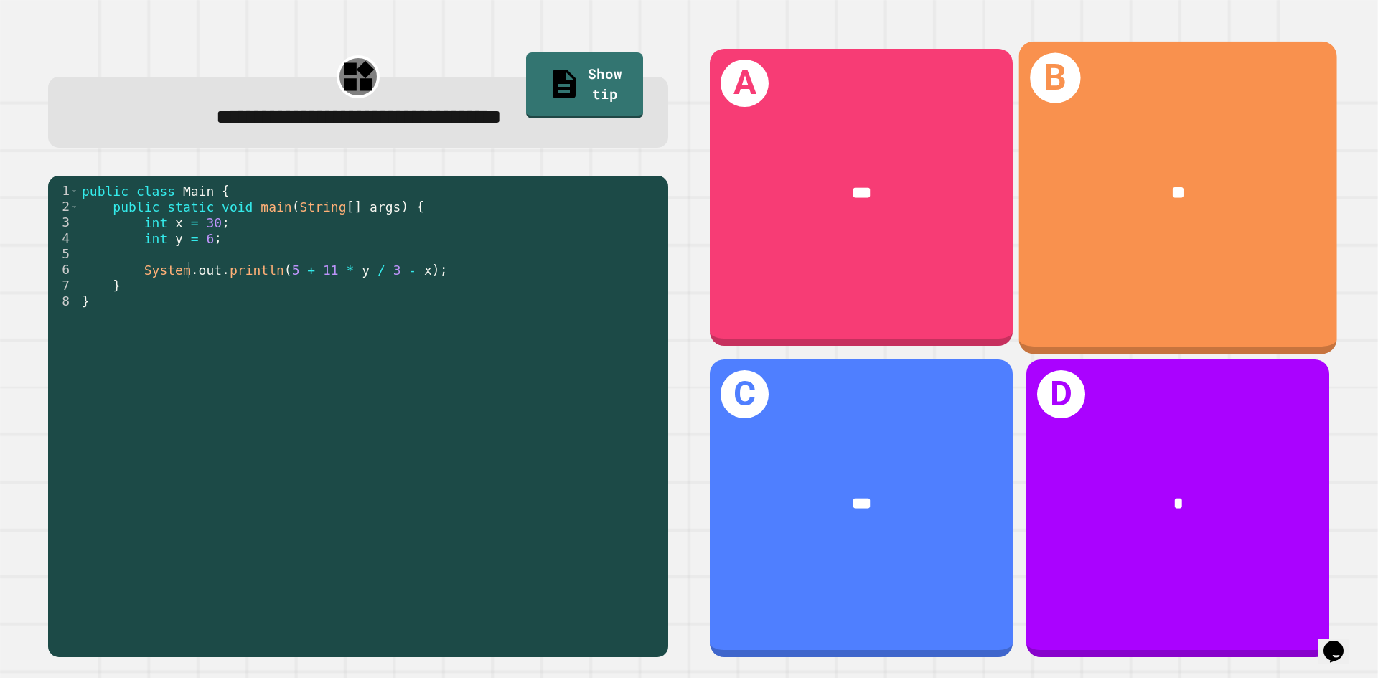
click at [1193, 286] on div "B **" at bounding box center [1178, 197] width 318 height 312
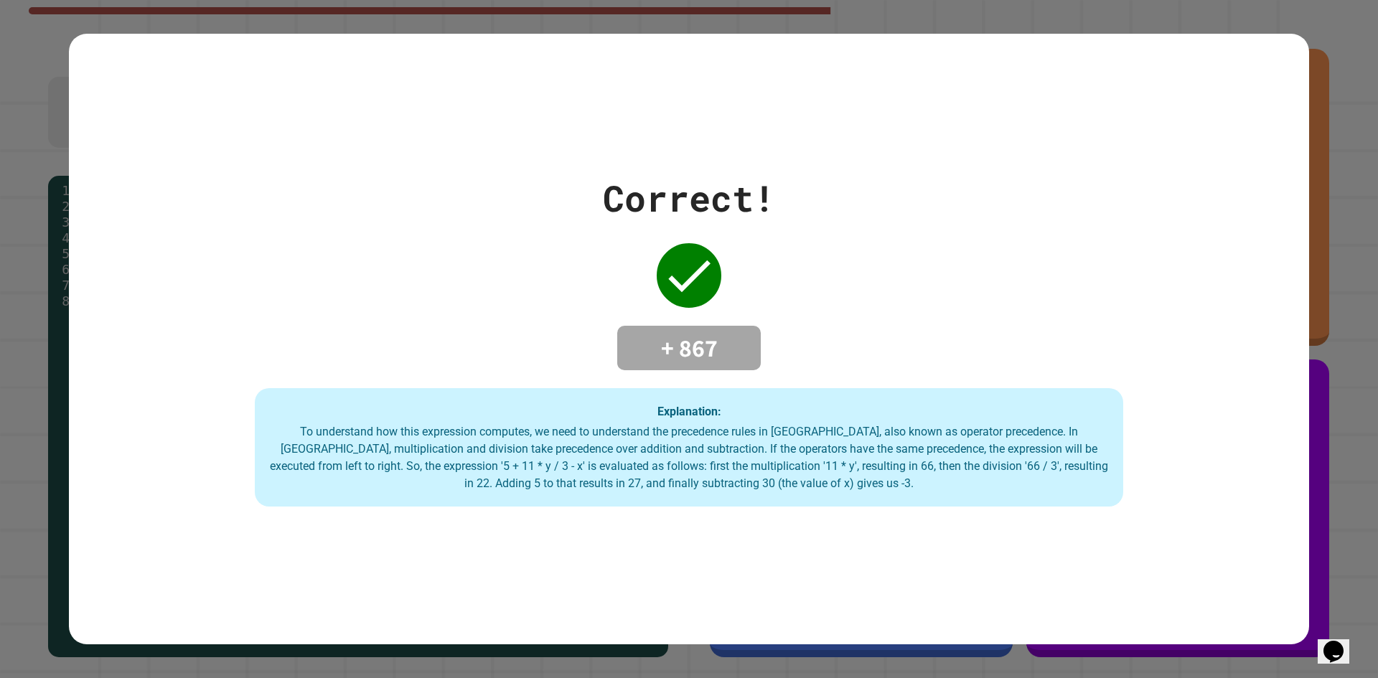
click at [841, 215] on div "Correct! + 867 Explanation: To understand how this expression computes, we need…" at bounding box center [689, 339] width 1240 height 336
